Goal: Task Accomplishment & Management: Complete application form

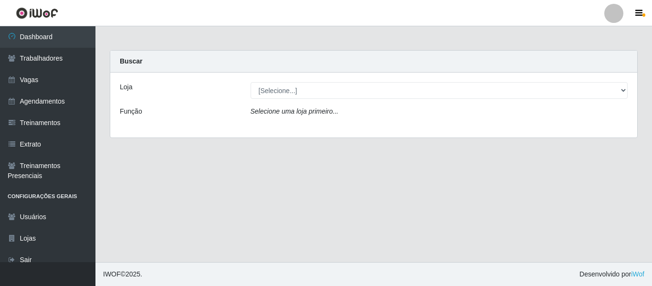
drag, startPoint x: 618, startPoint y: 12, endPoint x: 614, endPoint y: 16, distance: 5.1
click at [618, 12] on div at bounding box center [614, 13] width 19 height 19
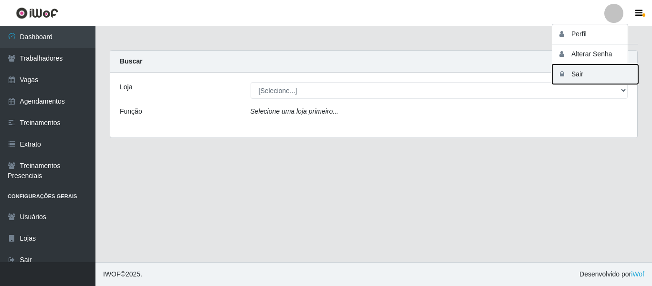
click at [597, 72] on button "Sair" at bounding box center [596, 74] width 86 height 20
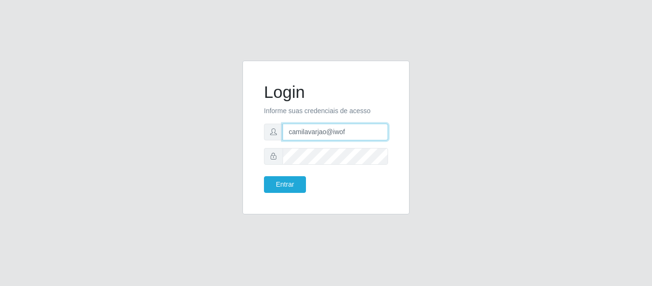
drag, startPoint x: 360, startPoint y: 136, endPoint x: 243, endPoint y: 128, distance: 117.7
click at [244, 128] on div "Login Informe suas credenciais de acesso camilavarjao@iwof Entrar" at bounding box center [326, 138] width 167 height 154
type input "camila@famiglia"
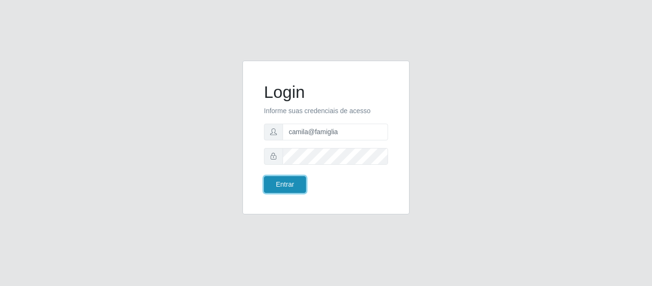
click at [283, 183] on button "Entrar" at bounding box center [285, 184] width 42 height 17
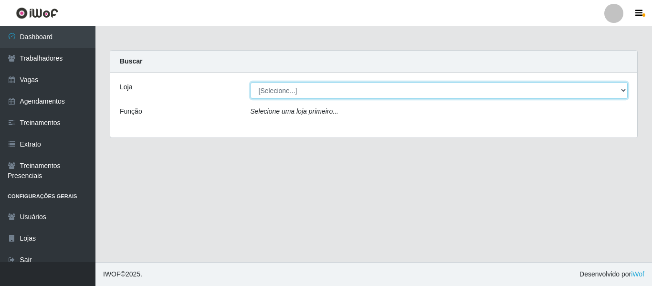
click at [283, 97] on select "[Selecione...] Famiglia Muccini - Ristorante [PERSON_NAME]" at bounding box center [440, 90] width 378 height 17
select select "267"
click at [251, 82] on select "[Selecione...] Famiglia Muccini - Ristorante [PERSON_NAME]" at bounding box center [440, 90] width 378 height 17
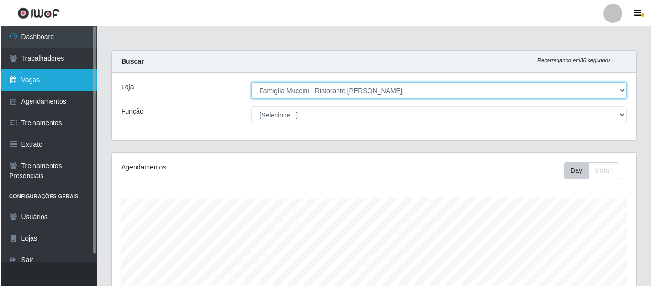
scroll to position [198, 525]
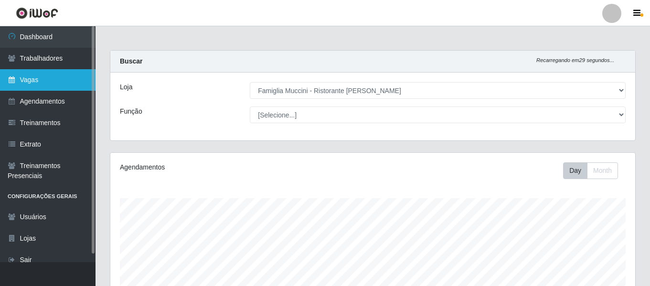
click at [61, 80] on link "Vagas" at bounding box center [48, 79] width 96 height 21
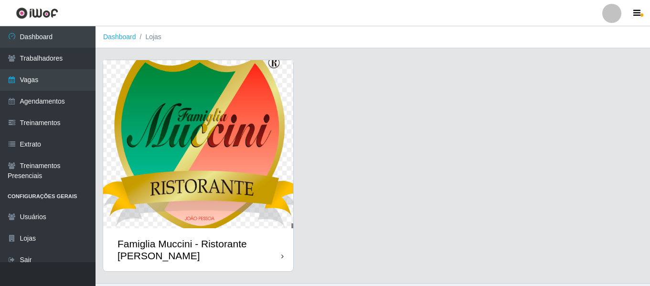
click at [227, 143] on img at bounding box center [198, 144] width 190 height 168
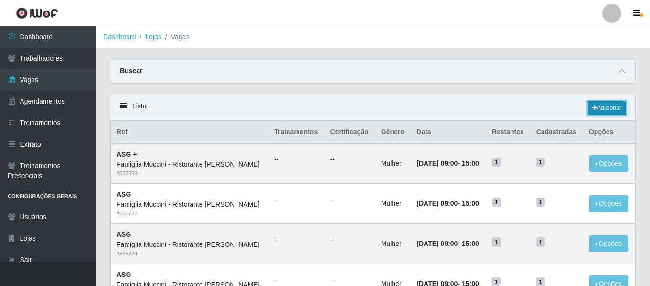
click at [619, 106] on link "Adicionar" at bounding box center [607, 107] width 38 height 13
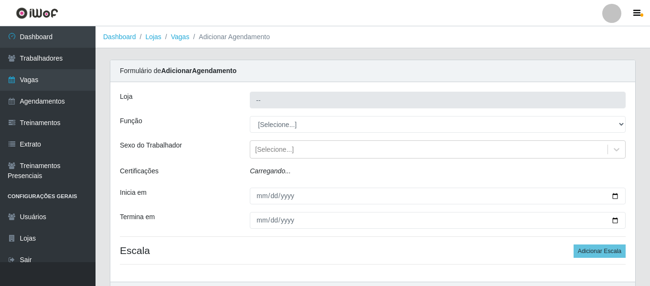
type input "Famiglia Muccini - Ristorante [PERSON_NAME]"
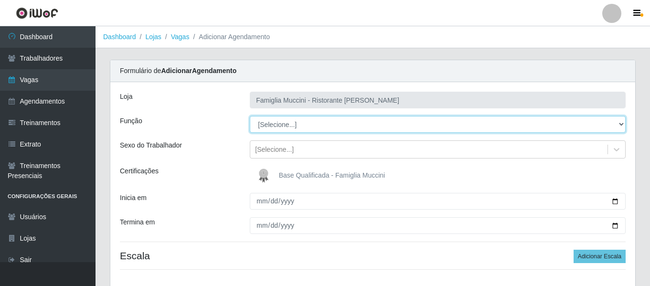
click at [318, 118] on select "[Selecione...] ASG ASG + ASG ++ Auxiliar de Cozinha Auxiliar de Cozinha + Auxil…" at bounding box center [438, 124] width 376 height 17
select select "94"
click at [250, 116] on select "[Selecione...] ASG ASG + ASG ++ Auxiliar de Cozinha Auxiliar de Cozinha + Auxil…" at bounding box center [438, 124] width 376 height 17
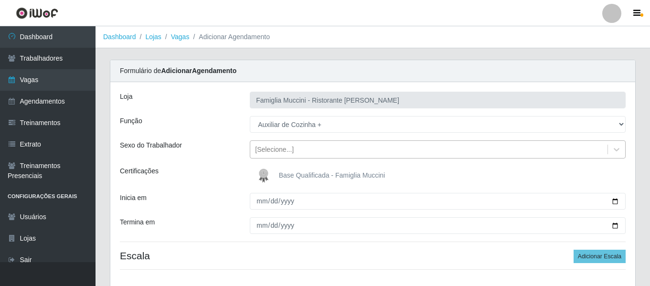
click at [274, 153] on div "[Selecione...]" at bounding box center [274, 150] width 39 height 10
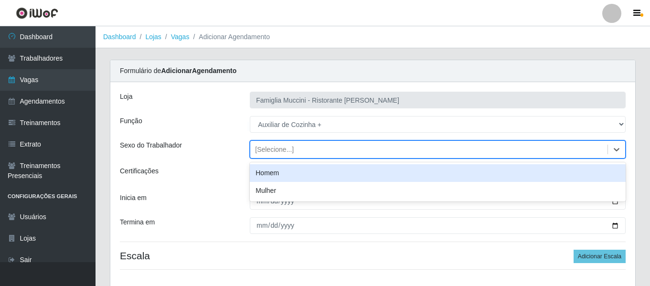
click at [286, 173] on div "Homem" at bounding box center [438, 173] width 376 height 18
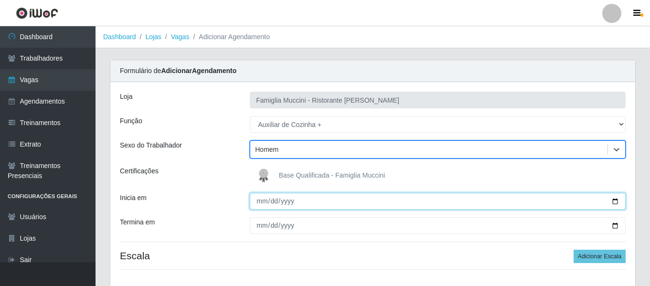
click at [258, 203] on input "Inicia em" at bounding box center [438, 201] width 376 height 17
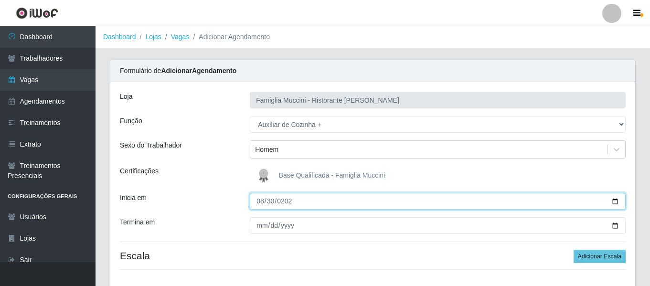
type input "2025-08-30"
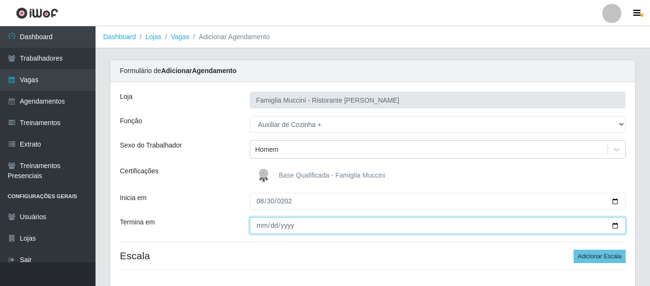
click at [265, 224] on input "Termina em" at bounding box center [438, 225] width 376 height 17
type input "2025-08-31"
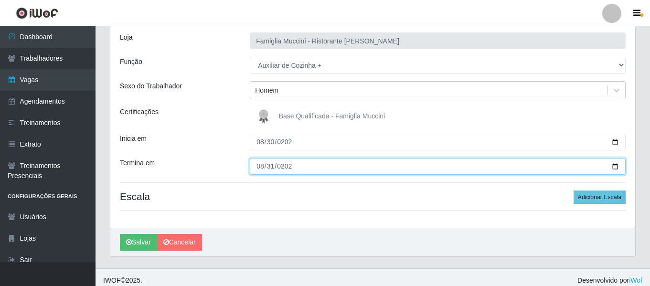
scroll to position [65, 0]
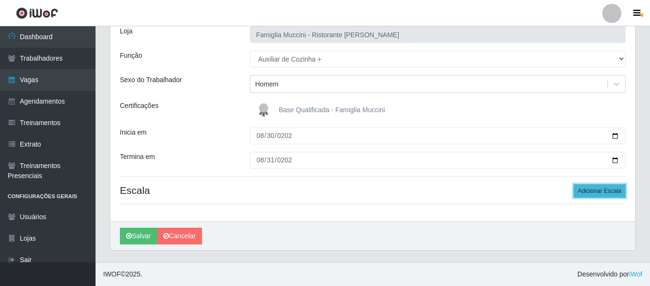
click at [590, 195] on button "Adicionar Escala" at bounding box center [600, 190] width 52 height 13
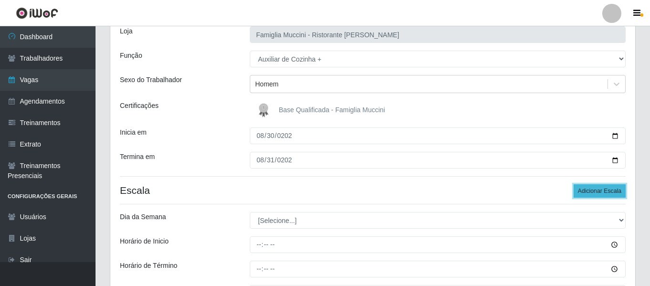
click at [590, 195] on button "Adicionar Escala" at bounding box center [600, 190] width 52 height 13
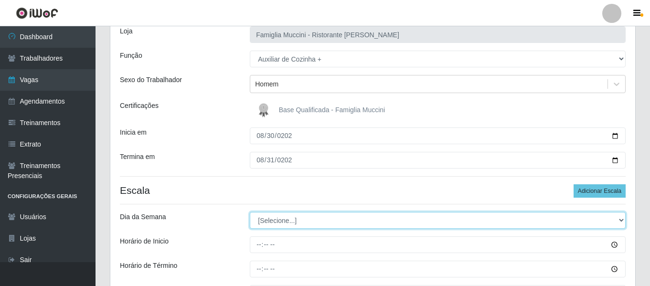
click at [302, 228] on select "[Selecione...] Segunda Terça Quarta Quinta Sexta Sábado Domingo" at bounding box center [438, 220] width 376 height 17
select select "6"
click at [250, 212] on select "[Selecione...] Segunda Terça Quarta Quinta Sexta Sábado Domingo" at bounding box center [438, 220] width 376 height 17
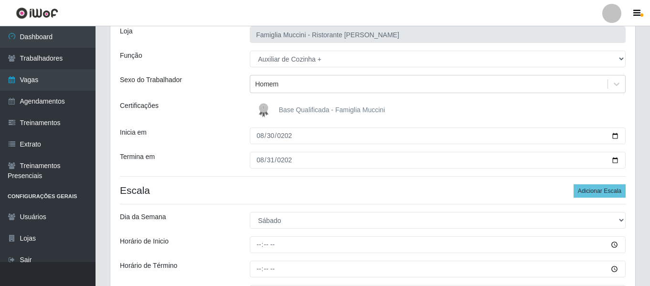
click at [248, 244] on div at bounding box center [438, 244] width 390 height 17
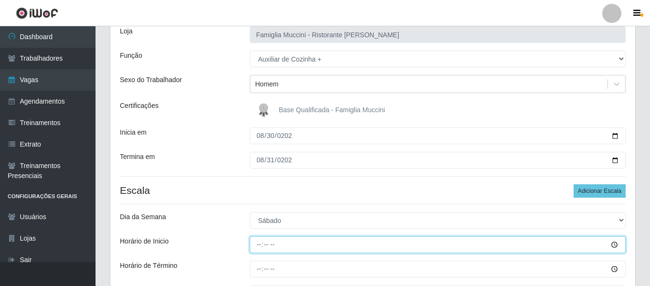
click at [265, 247] on input "Horário de Inicio" at bounding box center [438, 244] width 376 height 17
click at [261, 246] on input "Horário de Inicio" at bounding box center [438, 244] width 376 height 17
type input "18:00"
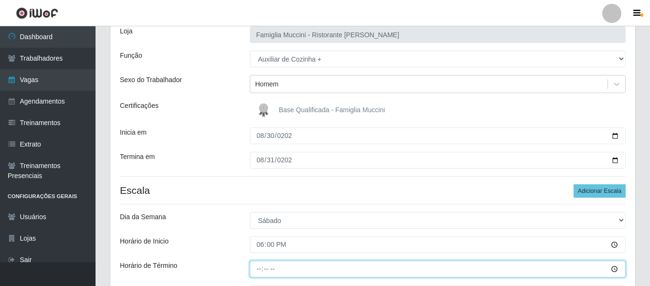
click at [260, 270] on input "Horário de Término" at bounding box center [438, 269] width 376 height 17
type input "00:00"
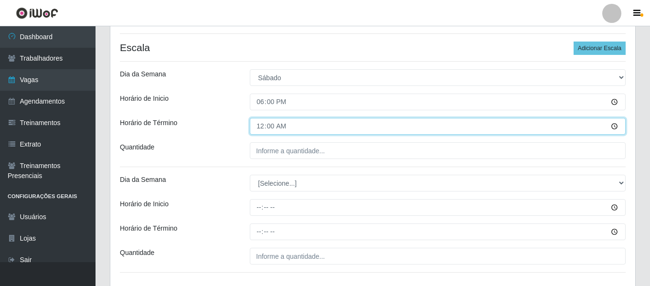
scroll to position [209, 0]
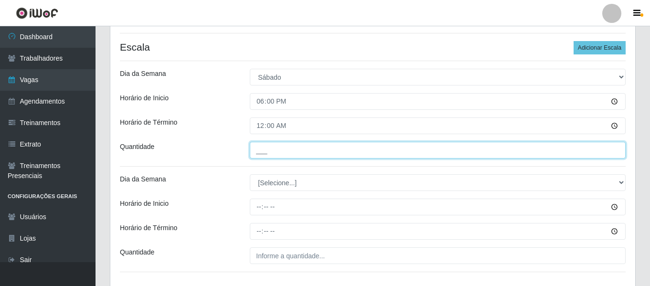
click at [262, 155] on input "___" at bounding box center [438, 150] width 376 height 17
type input "1__"
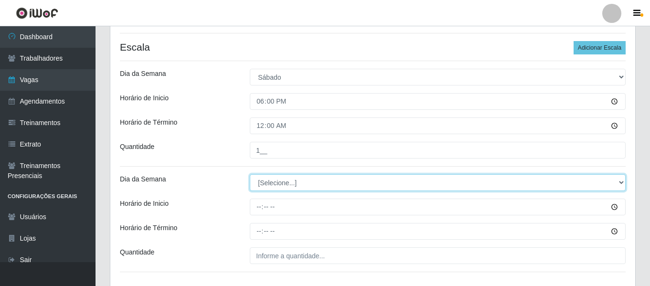
click at [307, 179] on select "[Selecione...] Segunda Terça Quarta Quinta Sexta Sábado Domingo" at bounding box center [438, 182] width 376 height 17
click at [250, 174] on select "[Selecione...] Segunda Terça Quarta Quinta Sexta Sábado Domingo" at bounding box center [438, 182] width 376 height 17
click at [286, 185] on select "[Selecione...] Segunda Terça Quarta Quinta Sexta Sábado Domingo" at bounding box center [438, 182] width 376 height 17
select select "0"
click at [250, 174] on select "[Selecione...] Segunda Terça Quarta Quinta Sexta Sábado Domingo" at bounding box center [438, 182] width 376 height 17
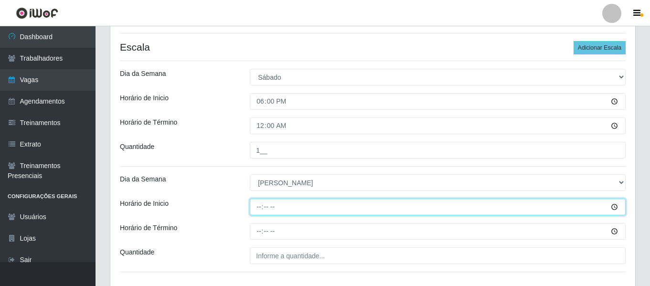
click at [259, 208] on input "Horário de Inicio" at bounding box center [438, 207] width 376 height 17
type input "18:00"
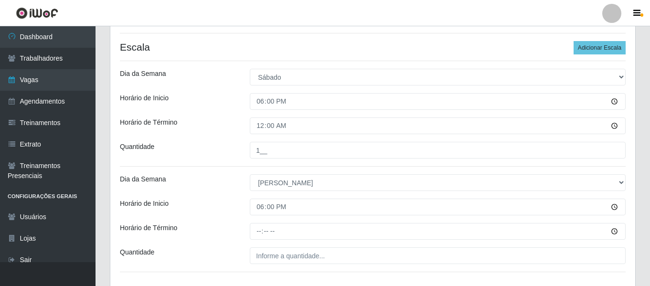
drag, startPoint x: 255, startPoint y: 223, endPoint x: 261, endPoint y: 228, distance: 7.8
click at [258, 226] on div "Loja Famiglia Muccini - Ristorante João Pessoa Função [Selecione...] ASG ASG + …" at bounding box center [372, 81] width 525 height 416
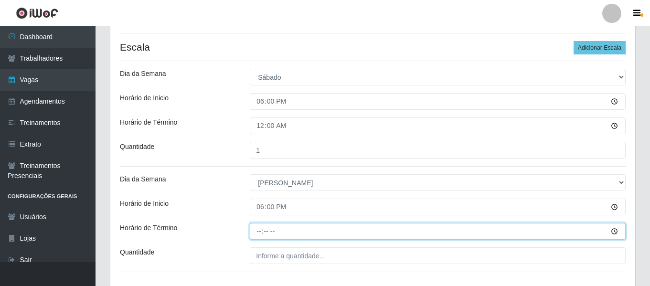
click at [262, 230] on input "Horário de Término" at bounding box center [438, 231] width 376 height 17
type input "00:00"
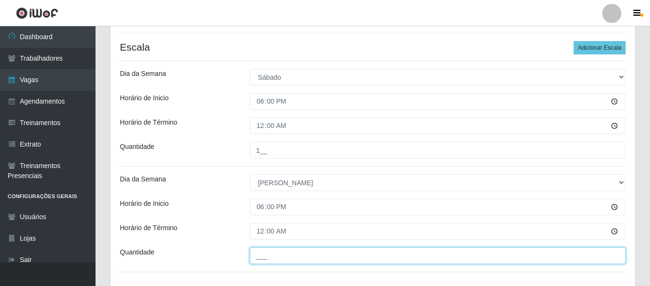
click at [281, 260] on input "___" at bounding box center [438, 255] width 376 height 17
type input "1__"
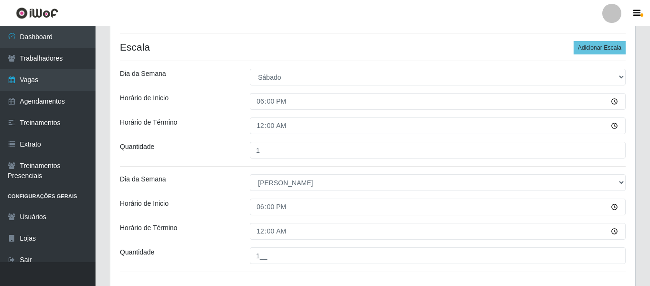
click at [220, 186] on div "Dia da Semana" at bounding box center [178, 182] width 130 height 17
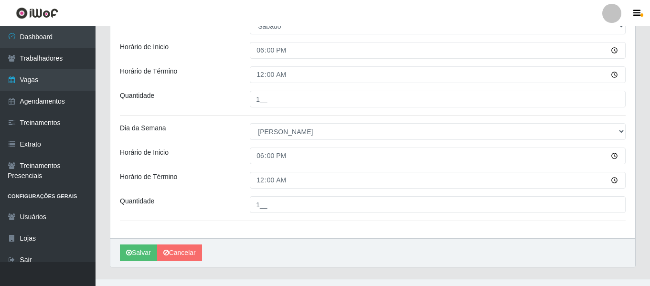
scroll to position [276, 0]
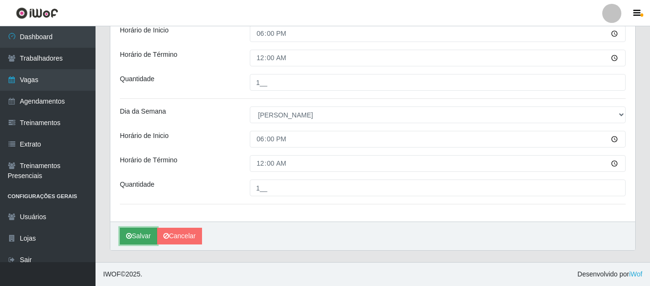
click at [138, 239] on button "Salvar" at bounding box center [138, 236] width 37 height 17
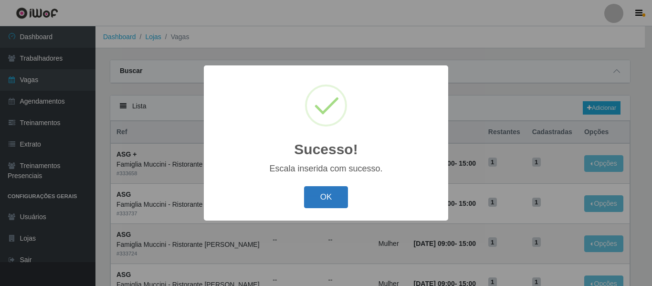
click at [327, 203] on button "OK" at bounding box center [326, 197] width 44 height 22
